Goal: Task Accomplishment & Management: Manage account settings

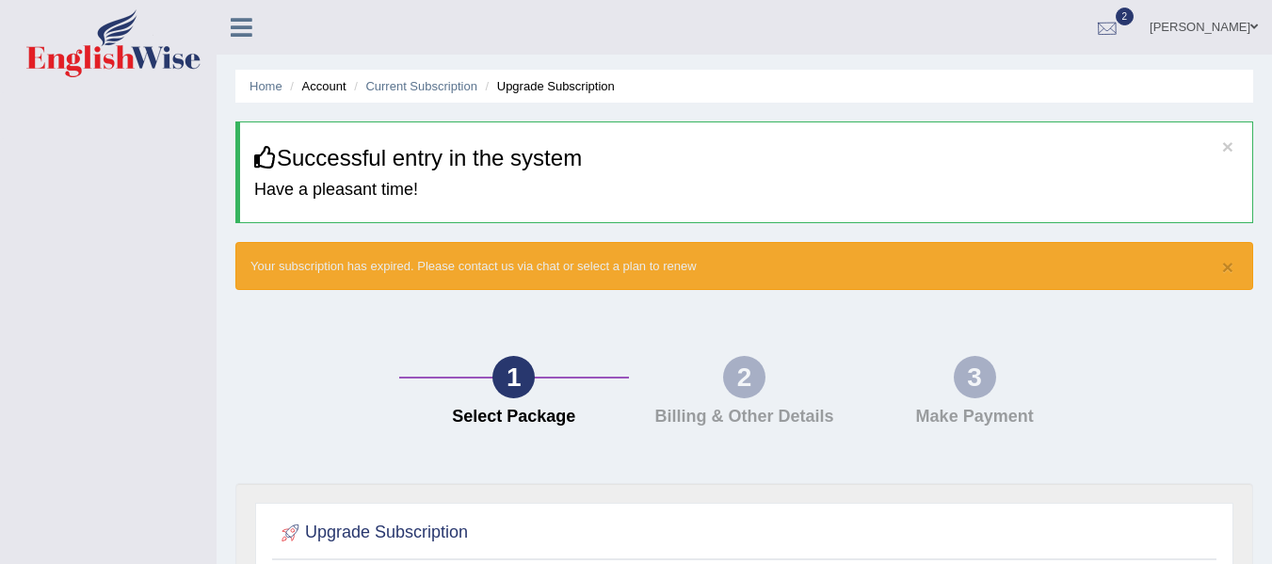
click at [1121, 24] on div at bounding box center [1107, 28] width 28 height 28
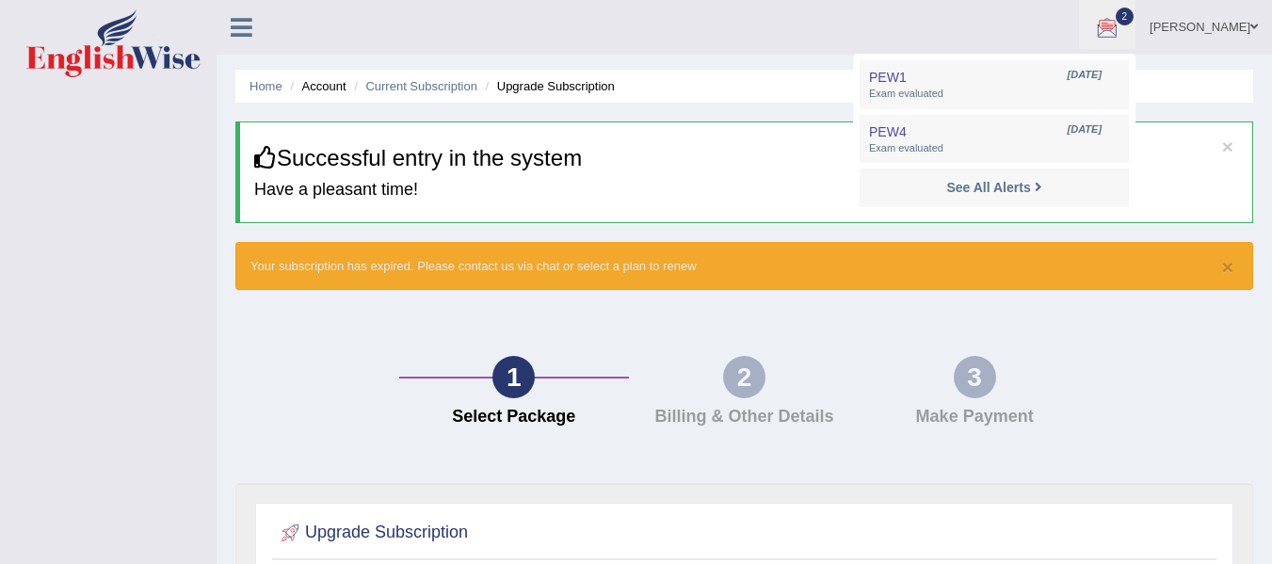
click at [1250, 24] on span at bounding box center [1254, 27] width 8 height 12
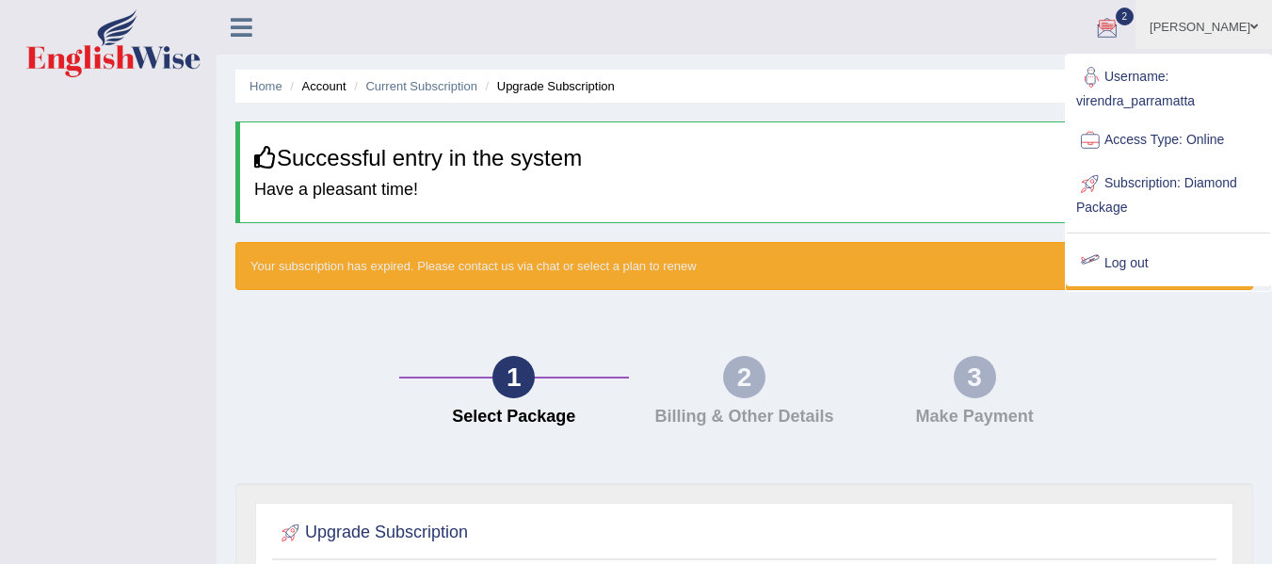
click at [1098, 254] on div at bounding box center [1090, 263] width 28 height 28
